Goal: Task Accomplishment & Management: Use online tool/utility

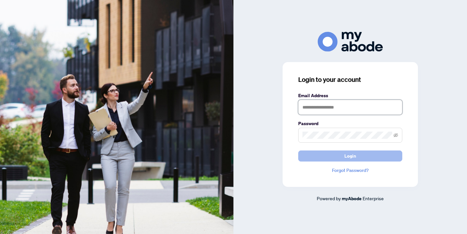
type input "**********"
click at [327, 152] on button "Login" at bounding box center [350, 155] width 104 height 11
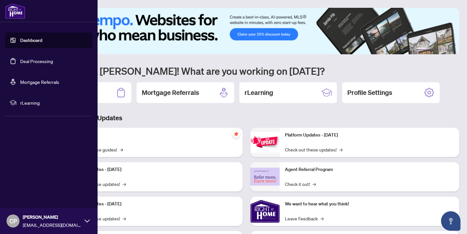
click at [20, 59] on link "Deal Processing" at bounding box center [36, 61] width 33 height 6
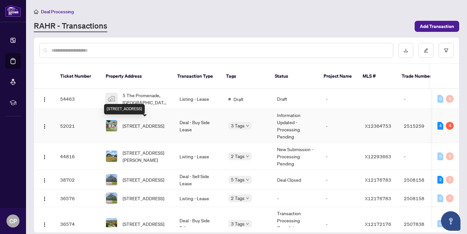
click at [134, 126] on span "[STREET_ADDRESS]" at bounding box center [143, 125] width 42 height 7
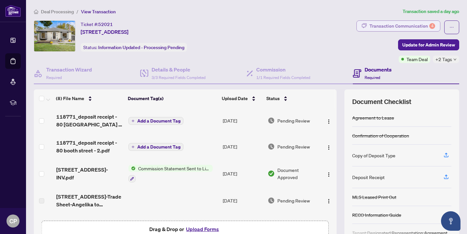
click at [394, 26] on div "Transaction Communication 4" at bounding box center [402, 26] width 66 height 10
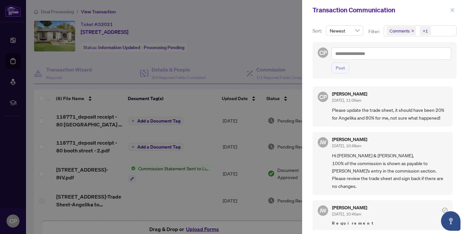
click at [451, 9] on icon "close" at bounding box center [452, 10] width 5 height 5
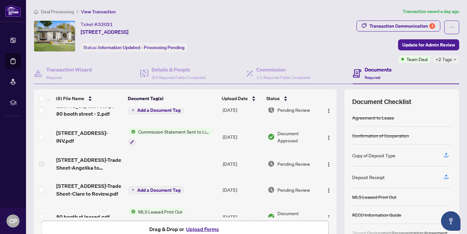
scroll to position [37, 0]
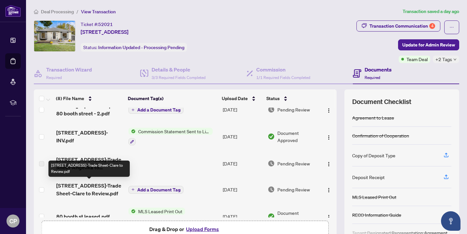
click at [80, 189] on span "[STREET_ADDRESS]-Trade Sheet-Clare to Review.pdf" at bounding box center [89, 190] width 67 height 16
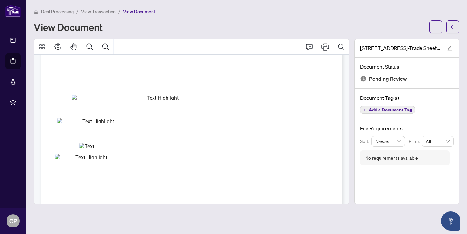
scroll to position [97, 0]
